Goal: Transaction & Acquisition: Purchase product/service

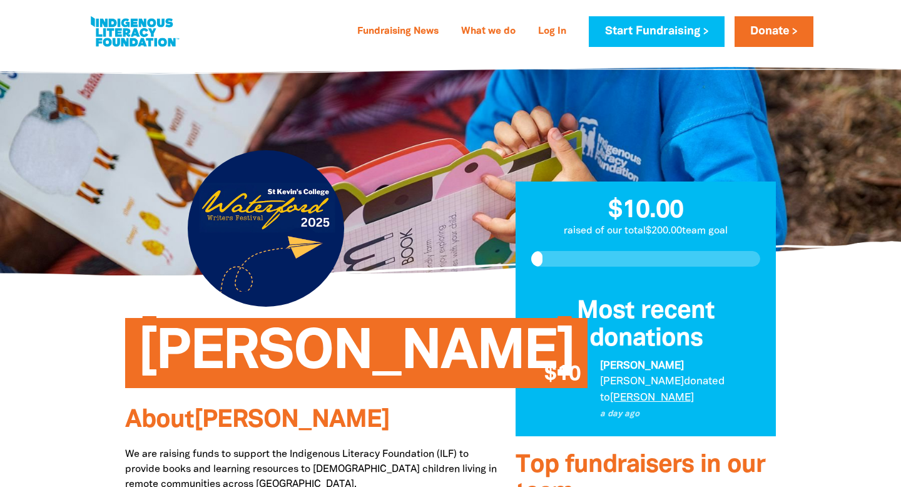
scroll to position [43, 0]
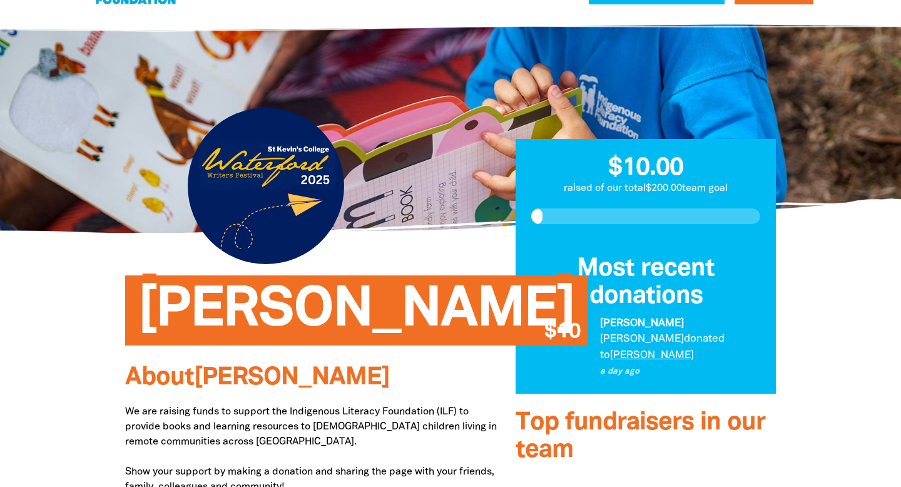
click at [532, 217] on div at bounding box center [645, 216] width 260 height 47
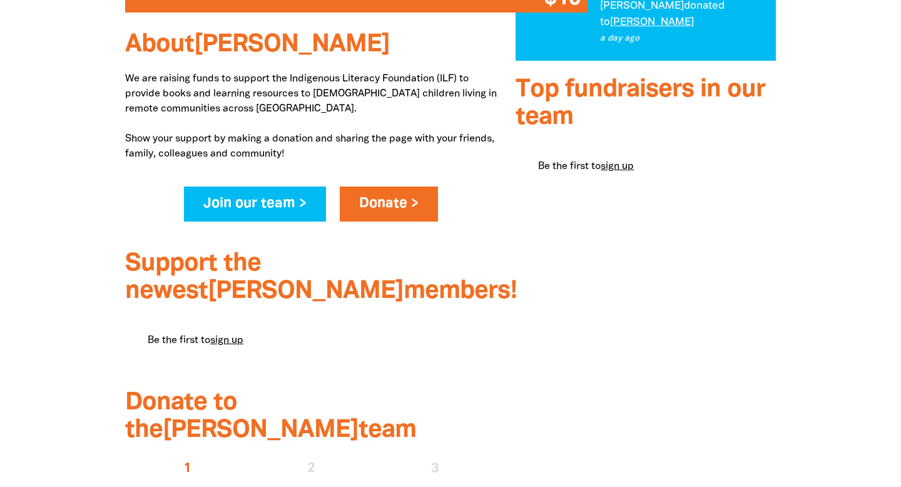
scroll to position [395, 0]
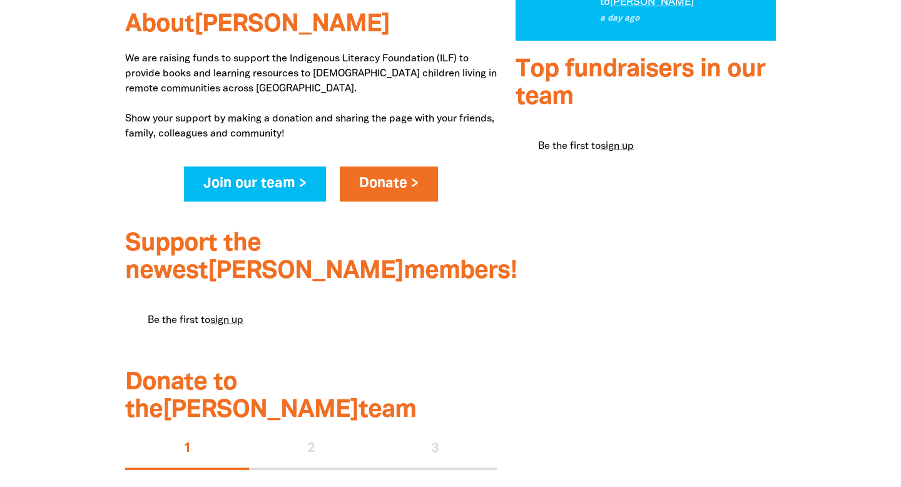
click at [407, 201] on div "Join our team > Donate >" at bounding box center [311, 190] width 357 height 49
click at [407, 181] on link "Donate >" at bounding box center [389, 183] width 98 height 35
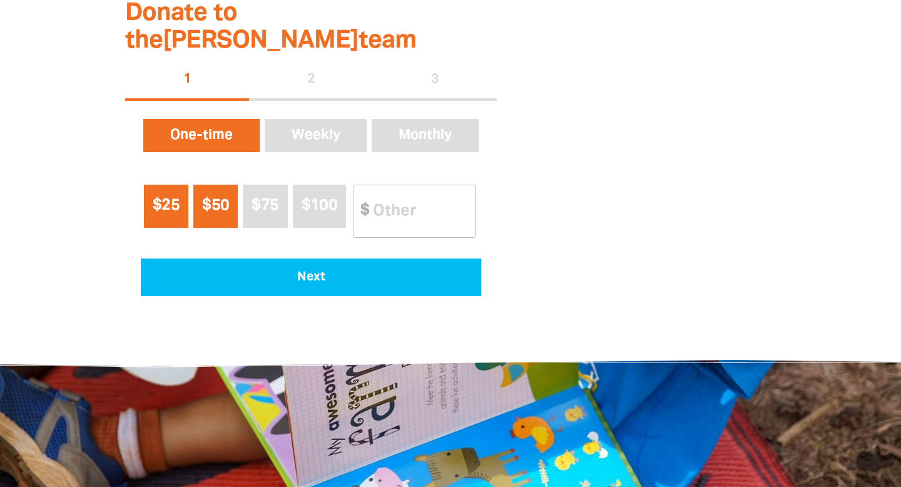
click at [178, 198] on span "$25" at bounding box center [166, 205] width 27 height 14
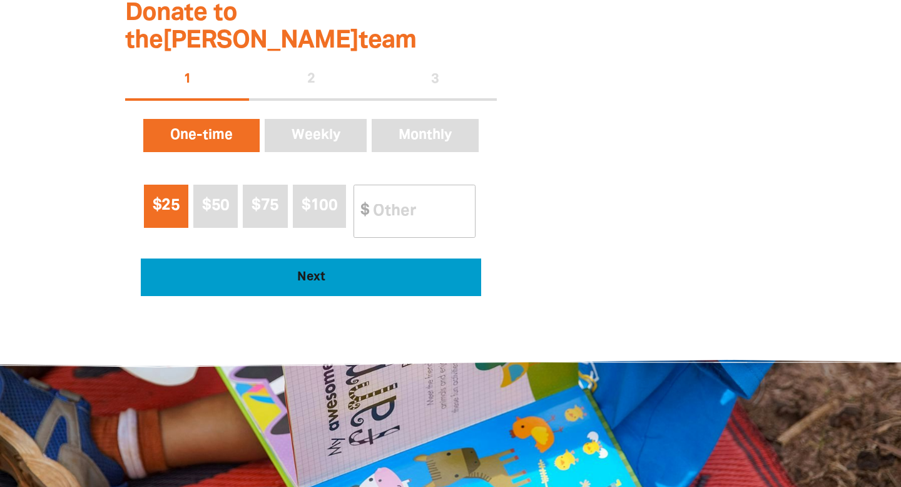
click at [303, 271] on span "Next" at bounding box center [311, 277] width 306 height 13
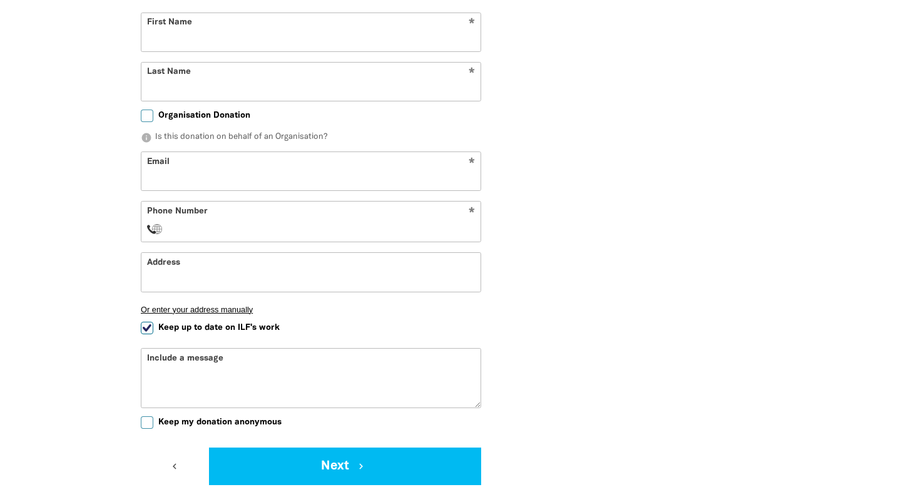
scroll to position [1069, 0]
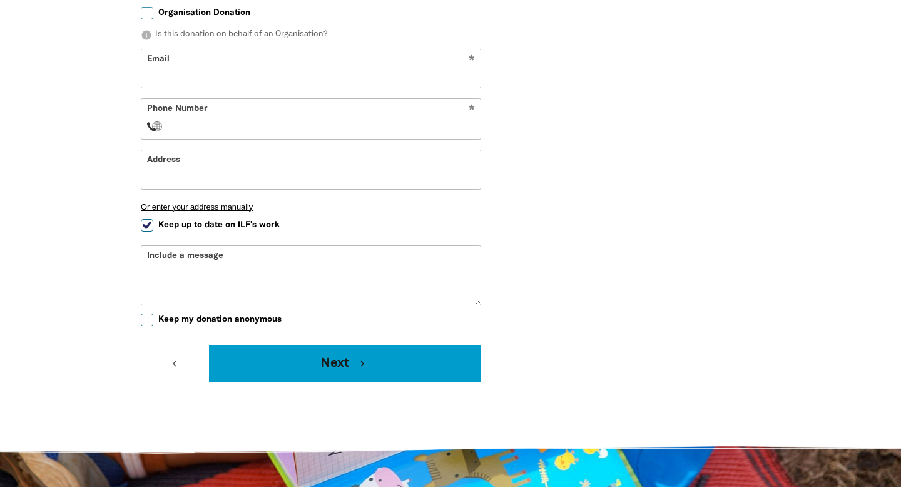
click at [357, 358] on icon "chevron_right" at bounding box center [362, 363] width 11 height 11
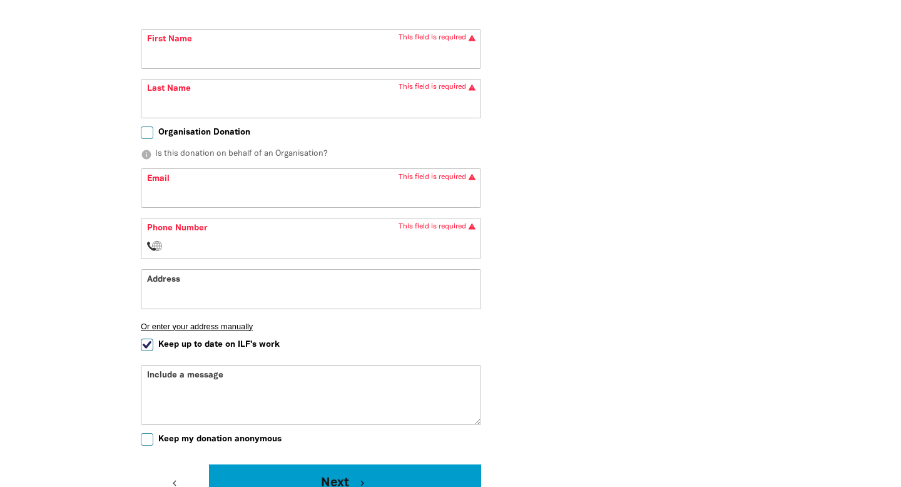
scroll to position [936, 0]
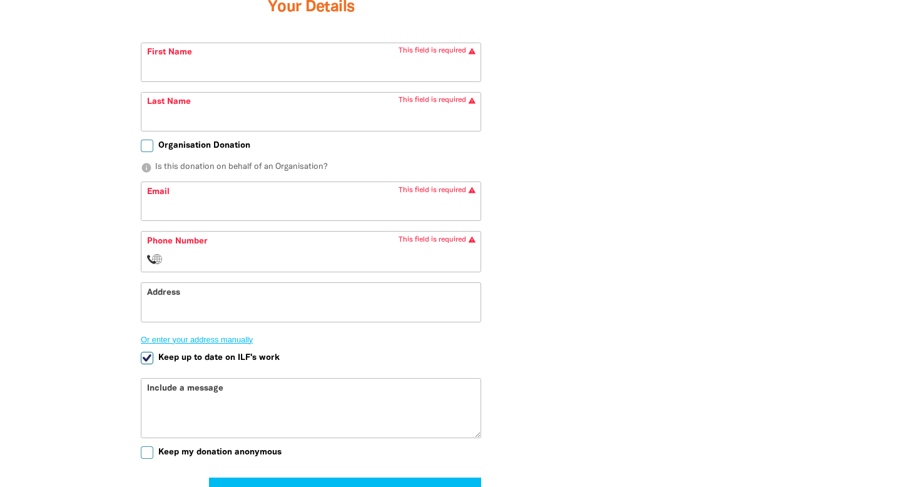
click at [317, 335] on button "Or enter your address manually" at bounding box center [311, 339] width 340 height 9
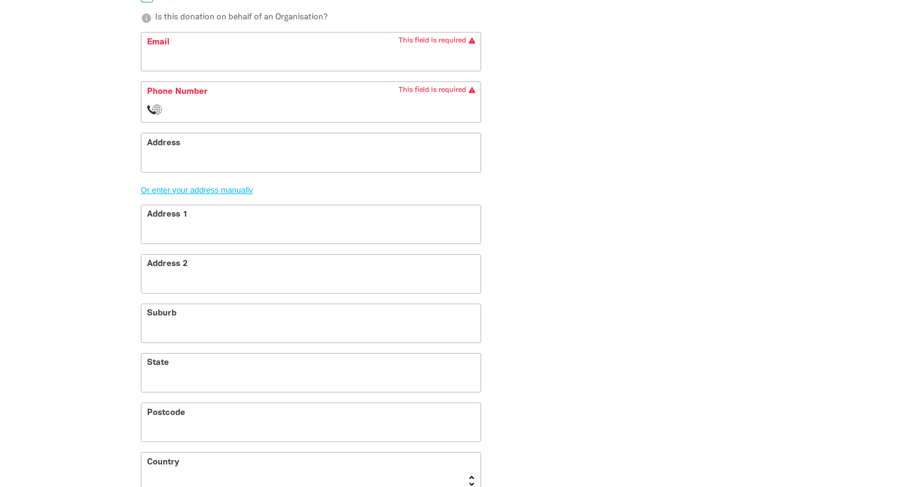
scroll to position [1118, 0]
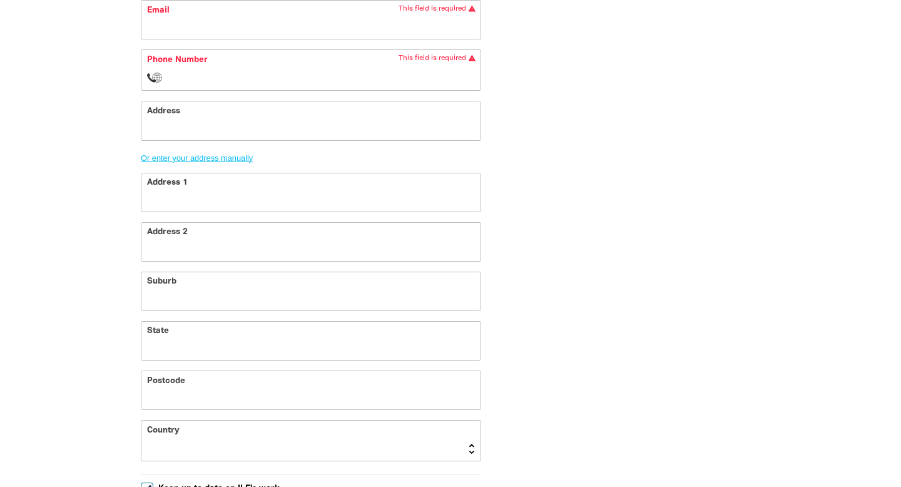
click at [235, 153] on button "Or enter your address manually" at bounding box center [311, 157] width 340 height 9
click at [273, 103] on input "Address" at bounding box center [310, 120] width 339 height 38
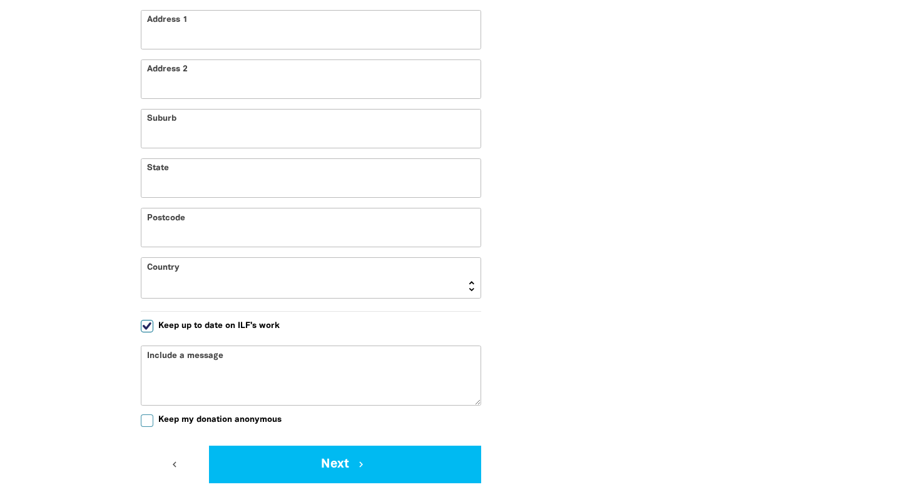
scroll to position [1310, 0]
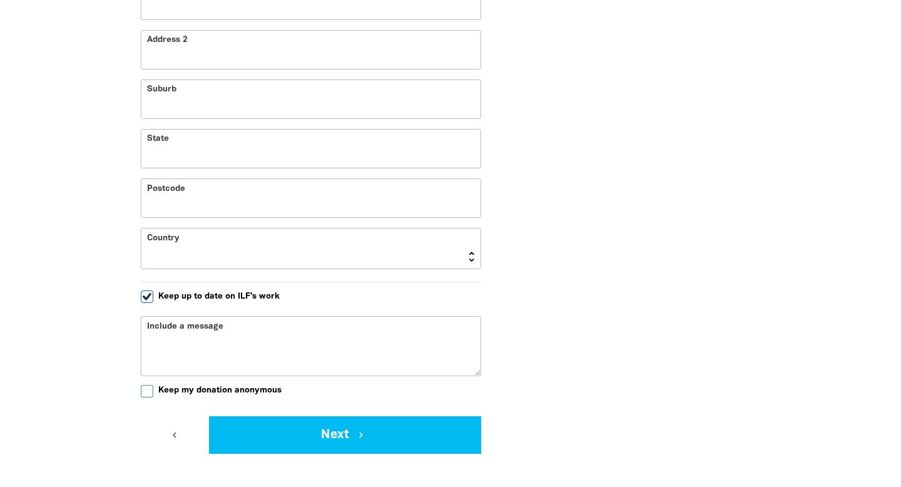
click at [155, 290] on label "Keep up to date on ILF's work" at bounding box center [210, 296] width 139 height 13
click at [153, 290] on input "Keep up to date on ILF's work" at bounding box center [147, 296] width 13 height 13
checkbox input "false"
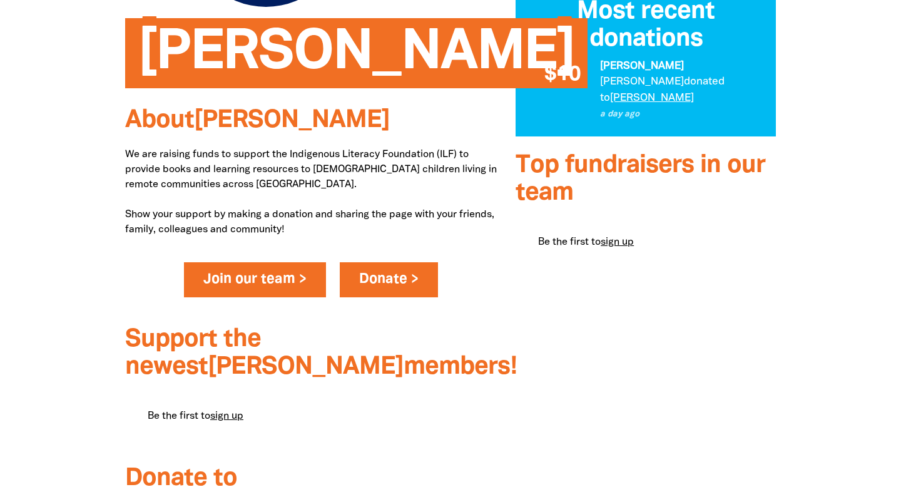
scroll to position [306, 0]
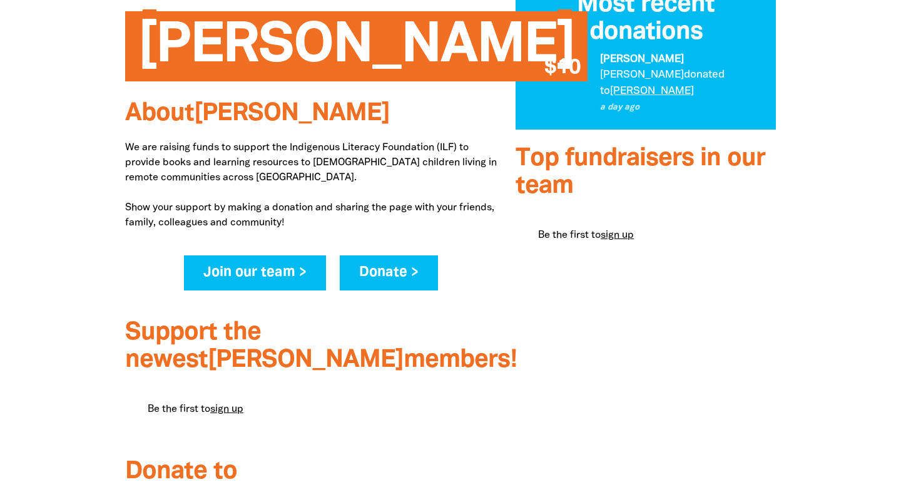
click at [400, 270] on link "Donate >" at bounding box center [389, 272] width 98 height 35
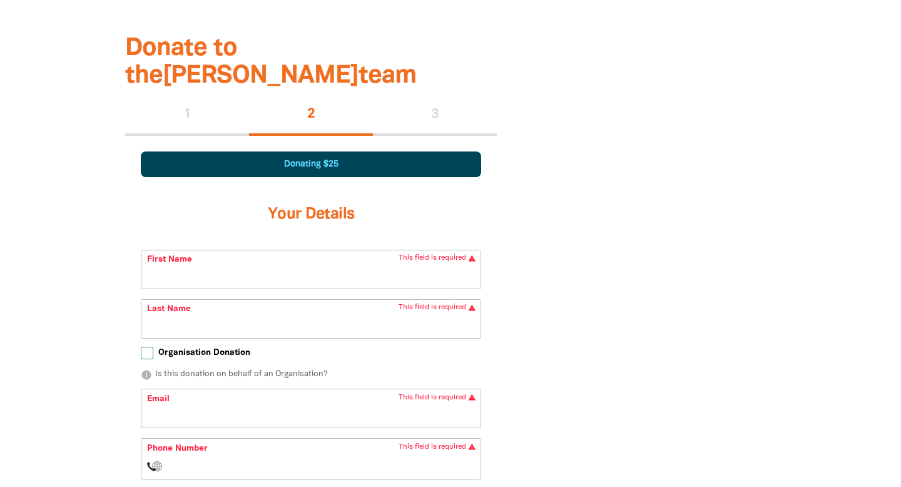
scroll to position [717, 0]
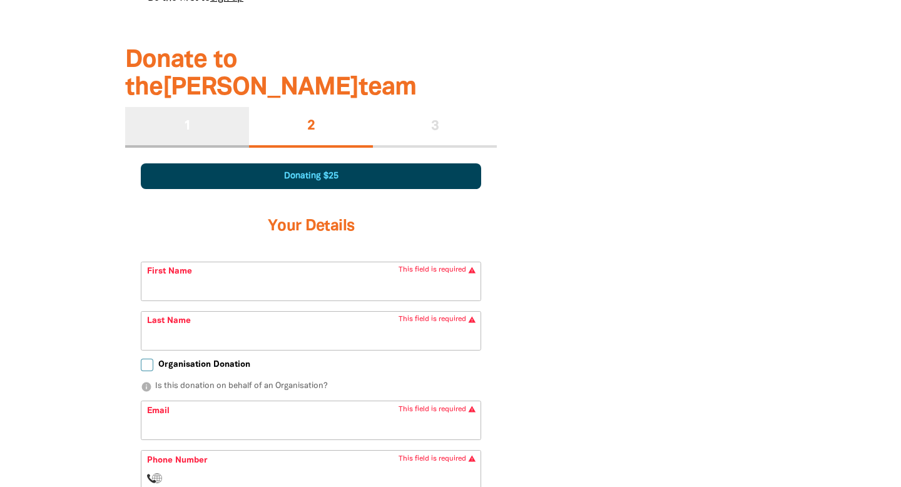
click at [184, 111] on div "1" at bounding box center [187, 127] width 124 height 40
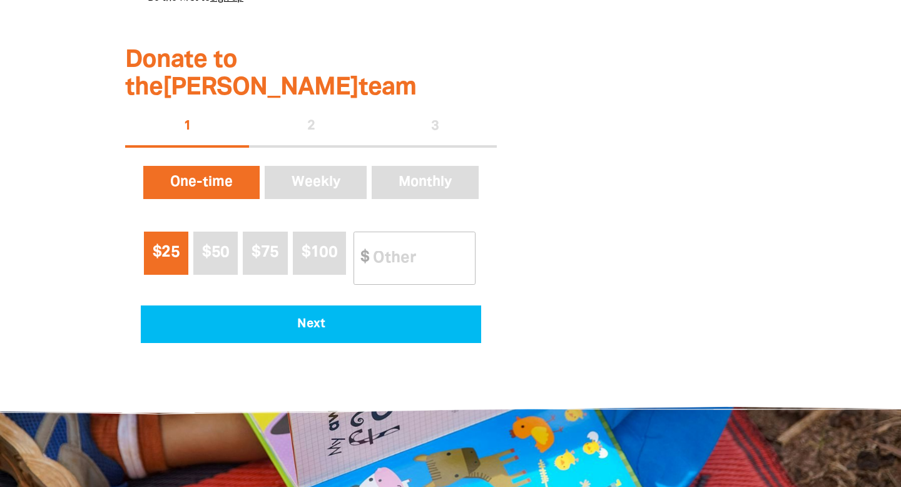
click at [162, 245] on span "$25" at bounding box center [166, 252] width 27 height 14
click at [392, 232] on input "Other Amount" at bounding box center [419, 258] width 111 height 52
click at [467, 232] on input "1" at bounding box center [419, 258] width 111 height 52
click at [467, 232] on input "2" at bounding box center [419, 258] width 111 height 52
click at [467, 232] on input "3" at bounding box center [419, 258] width 111 height 52
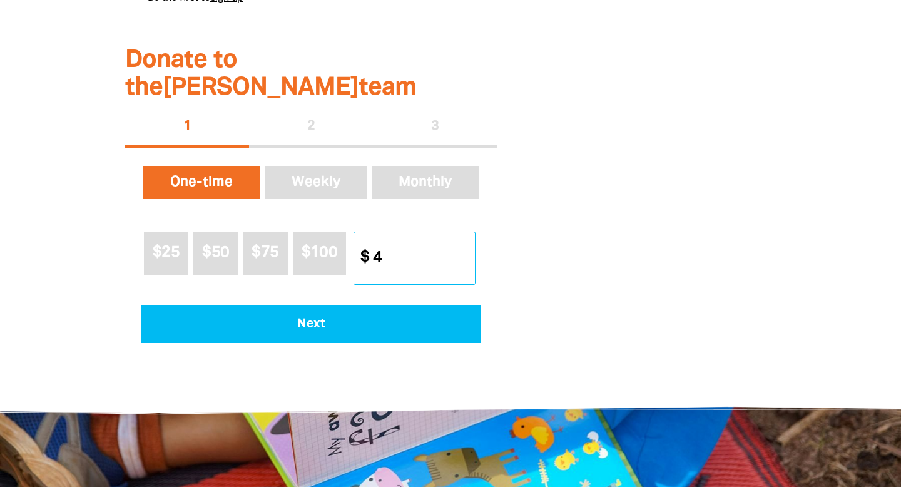
click at [467, 232] on input "4" at bounding box center [419, 258] width 111 height 52
click at [467, 232] on input "5" at bounding box center [419, 258] width 111 height 52
click at [467, 232] on input "6" at bounding box center [419, 258] width 111 height 52
click at [467, 232] on input "7" at bounding box center [419, 258] width 111 height 52
click at [467, 232] on input "8" at bounding box center [419, 258] width 111 height 52
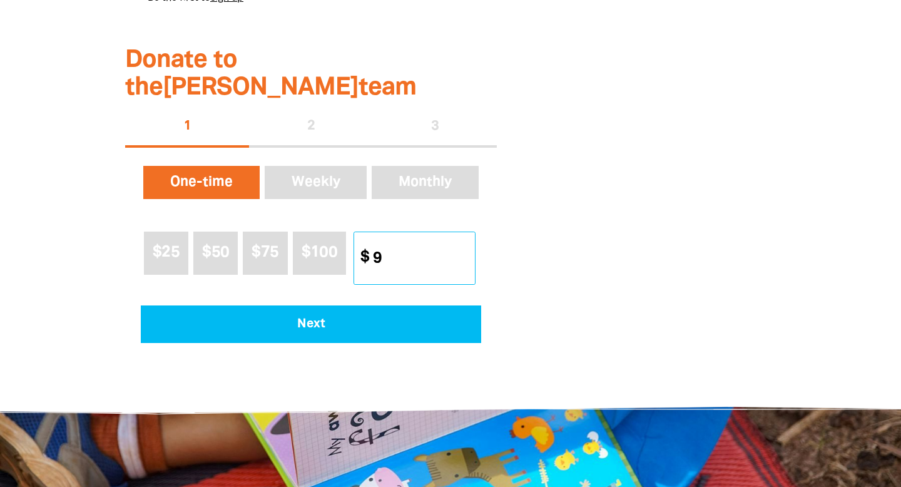
click at [467, 232] on input "9" at bounding box center [419, 258] width 111 height 52
click at [467, 232] on input "10" at bounding box center [419, 258] width 111 height 52
click at [467, 232] on input "11" at bounding box center [419, 258] width 111 height 52
click at [467, 232] on input "12" at bounding box center [419, 258] width 111 height 52
click at [467, 232] on input "13" at bounding box center [419, 258] width 111 height 52
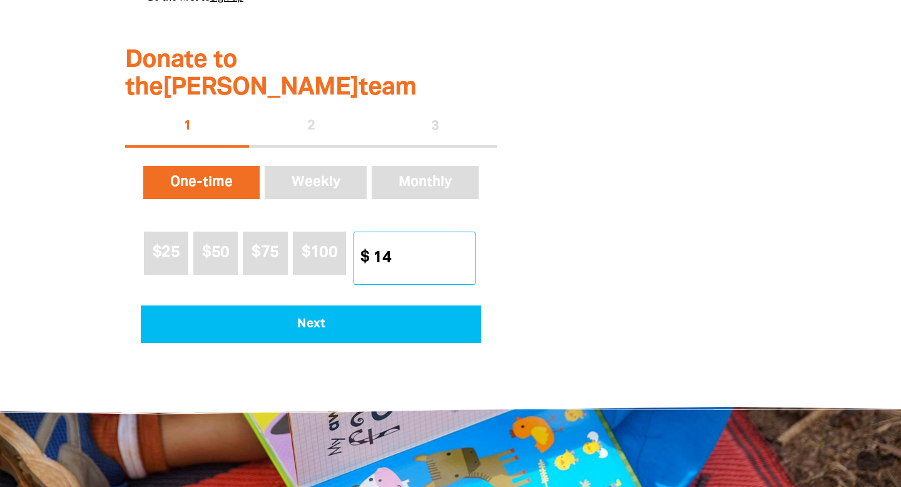
click at [467, 232] on input "14" at bounding box center [419, 258] width 111 height 52
click at [467, 232] on input "15" at bounding box center [419, 258] width 111 height 52
click at [467, 232] on input "16" at bounding box center [419, 258] width 111 height 52
click at [468, 244] on input "16" at bounding box center [419, 258] width 111 height 52
click at [468, 240] on input "16" at bounding box center [419, 258] width 111 height 52
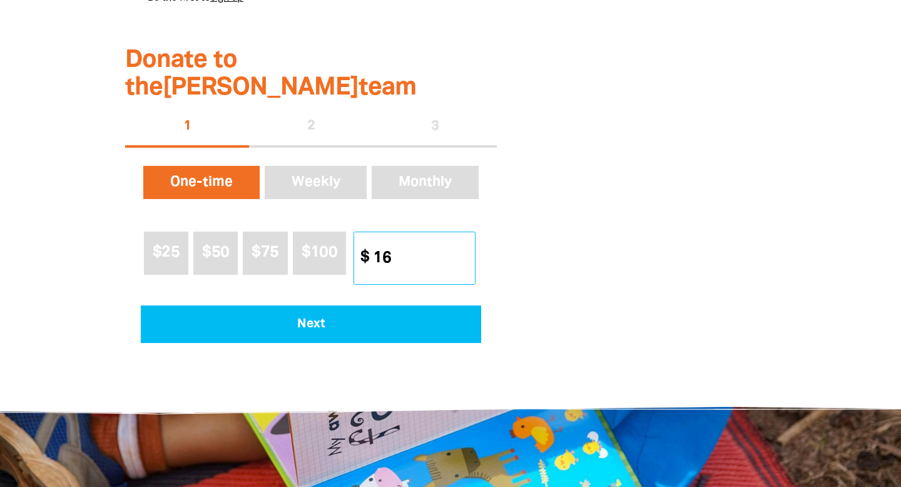
click at [467, 238] on input "16" at bounding box center [419, 258] width 111 height 52
type input "15"
click at [465, 234] on input "15" at bounding box center [419, 258] width 111 height 52
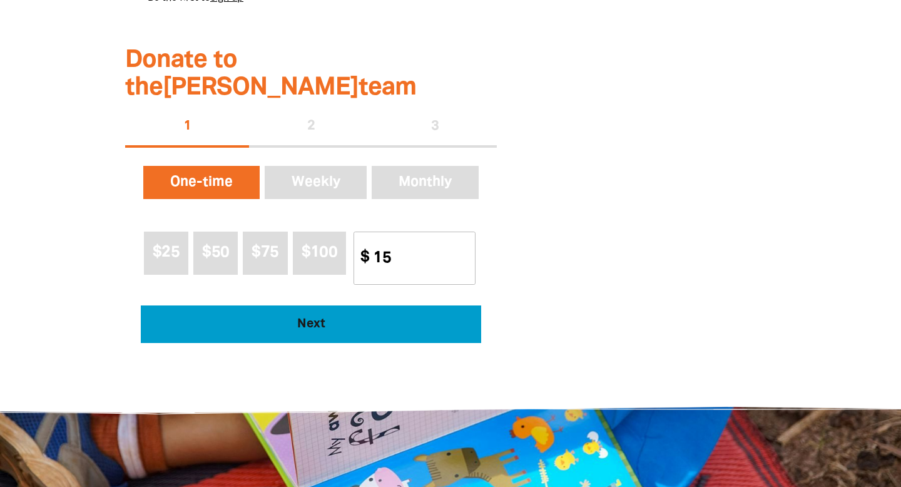
click at [441, 318] on span "Next" at bounding box center [311, 324] width 306 height 13
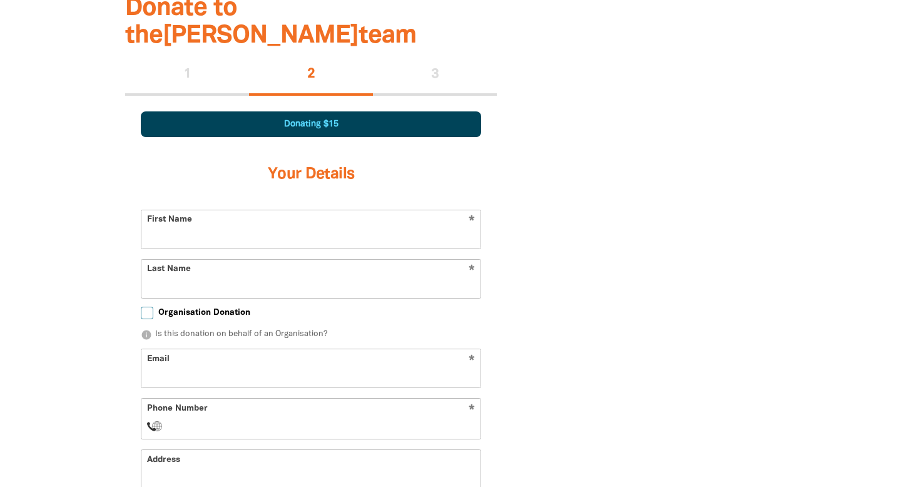
scroll to position [782, 0]
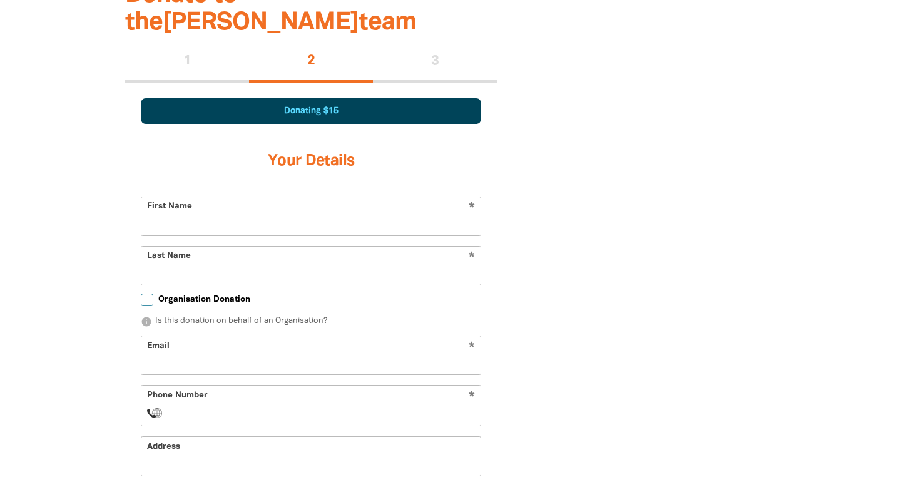
click at [311, 202] on input "First Name" at bounding box center [310, 216] width 339 height 38
type input "Maximos"
click at [261, 246] on input "Last Name" at bounding box center [310, 265] width 339 height 38
type input "Antoniou"
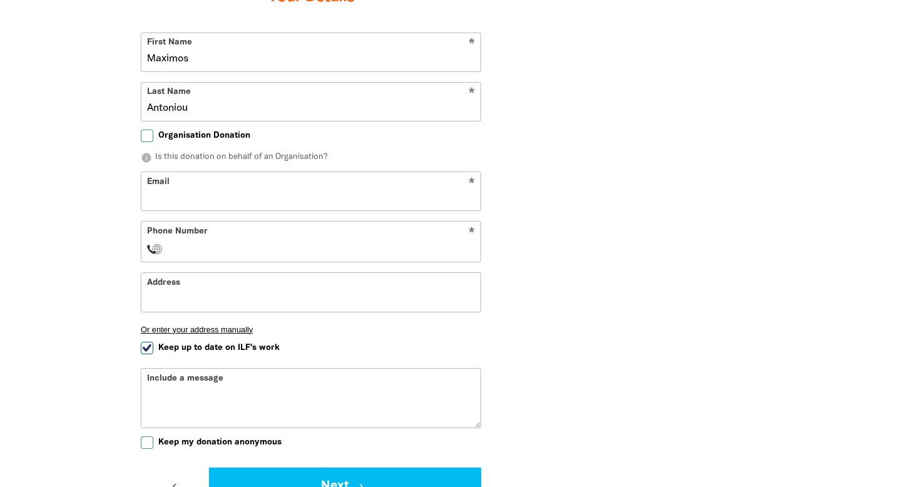
scroll to position [951, 0]
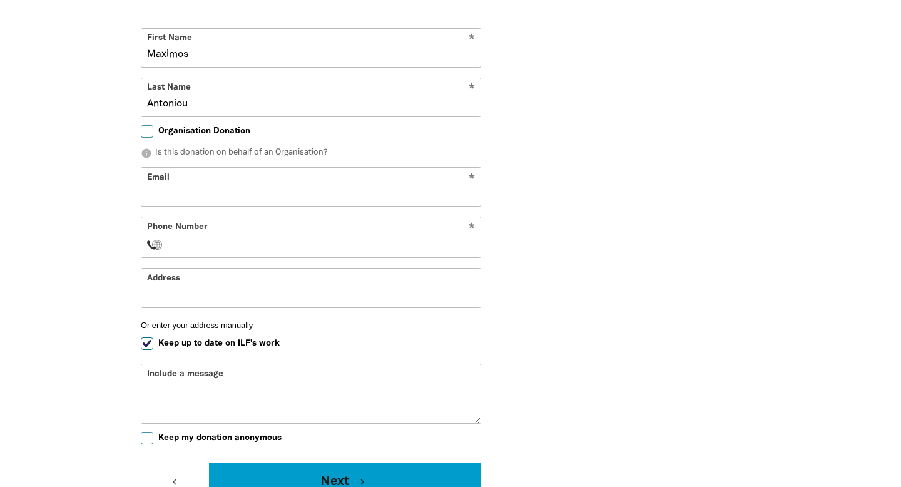
click at [288, 463] on button "Next chevron_right" at bounding box center [345, 482] width 272 height 38
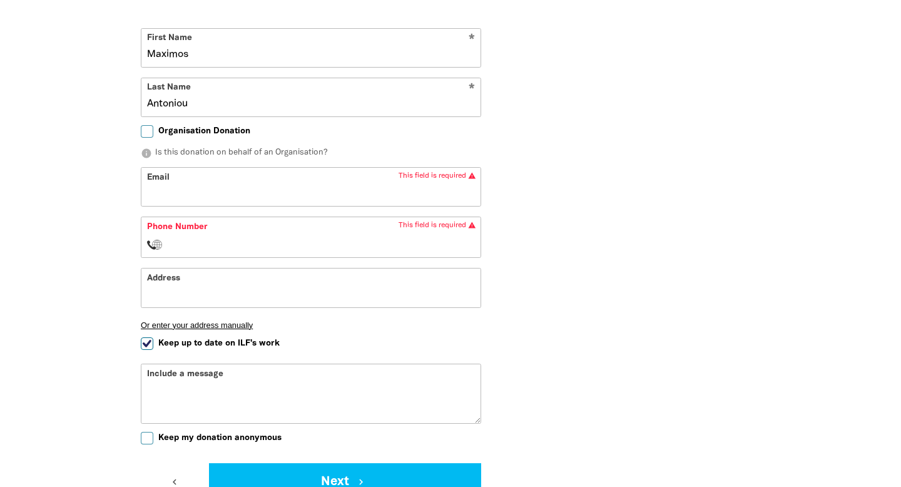
click at [267, 168] on input "Email" at bounding box center [310, 187] width 339 height 38
type input "[EMAIL_ADDRESS][DOMAIN_NAME]"
click at [273, 216] on div "* Phone Number International [GEOGRAPHIC_DATA] [GEOGRAPHIC_DATA] [GEOGRAPHIC_DA…" at bounding box center [311, 236] width 340 height 41
click at [276, 236] on input "Phone Number" at bounding box center [323, 243] width 303 height 15
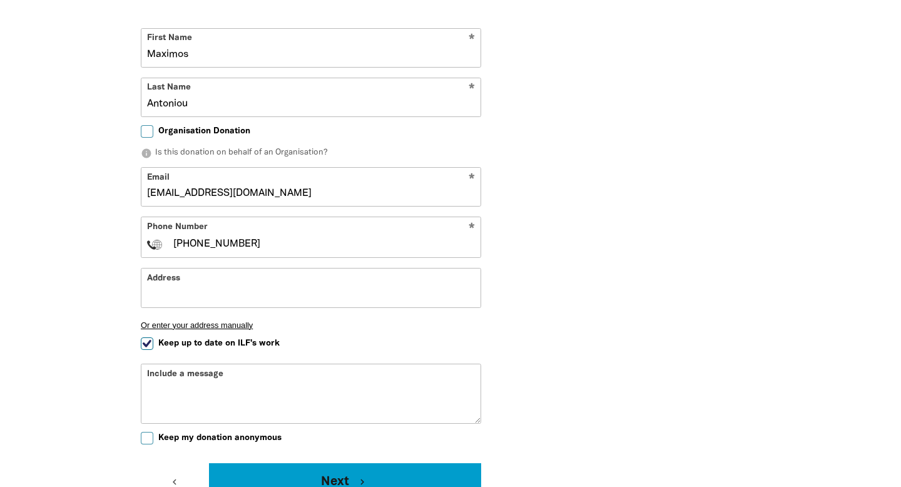
type input "[PHONE_NUMBER]"
click at [344, 463] on button "Next chevron_right" at bounding box center [345, 482] width 272 height 38
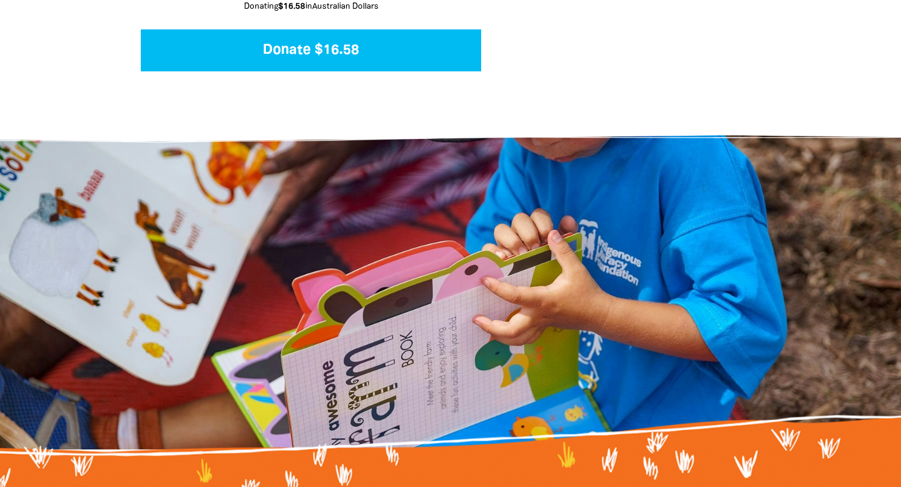
scroll to position [1185, 0]
